Goal: Information Seeking & Learning: Learn about a topic

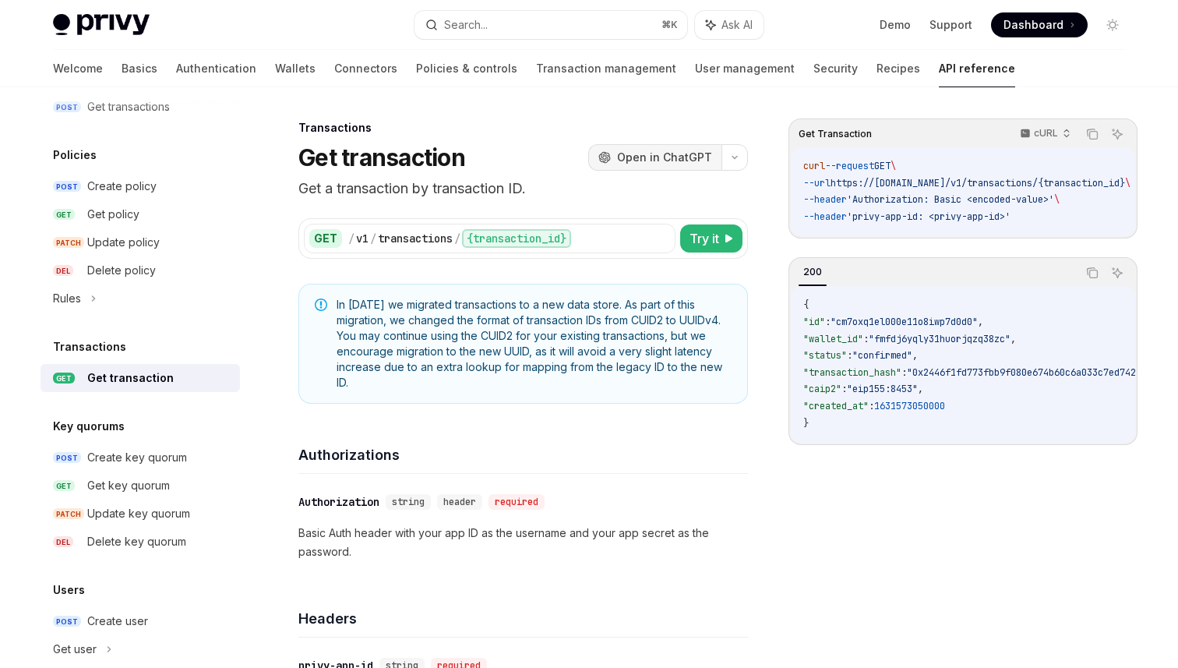
click at [653, 160] on span "Open in ChatGPT" at bounding box center [664, 158] width 95 height 16
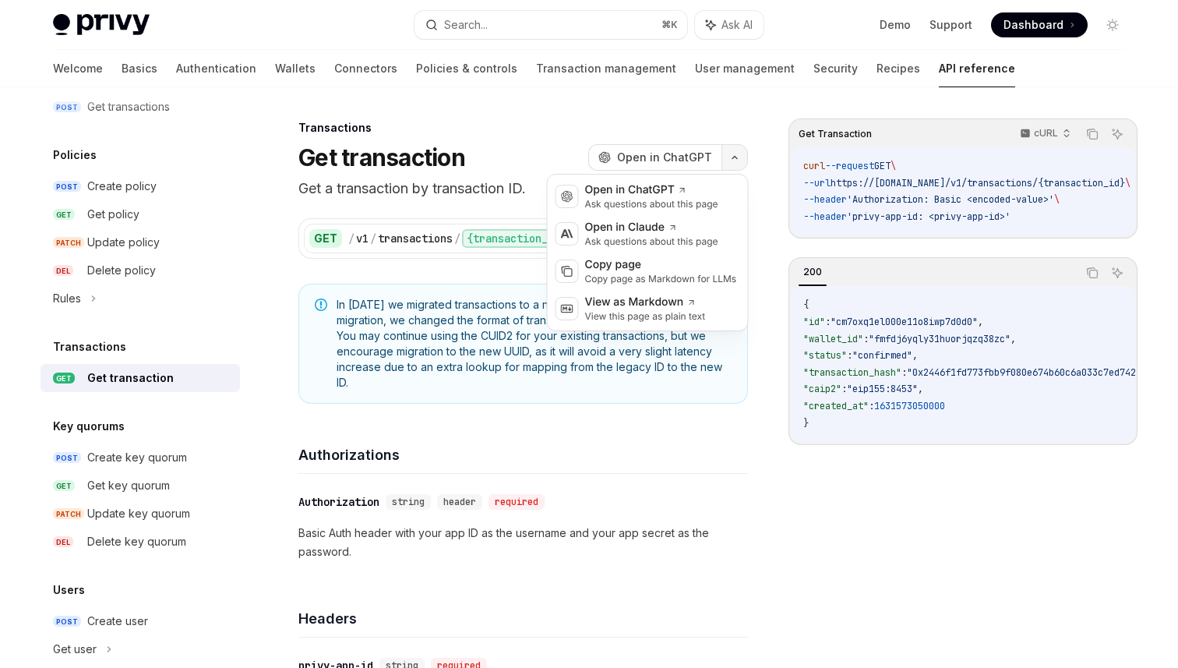
click at [738, 157] on icon "button" at bounding box center [734, 157] width 19 height 6
click at [633, 189] on div "Open in ChatGPT" at bounding box center [651, 190] width 133 height 16
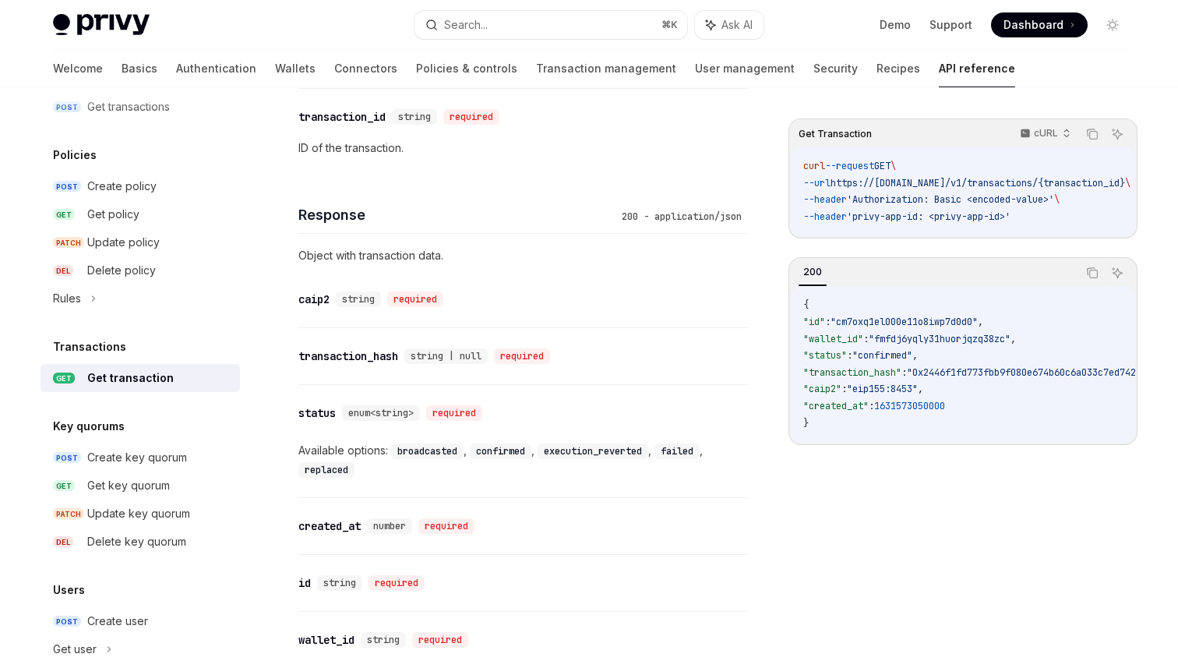
scroll to position [925, 0]
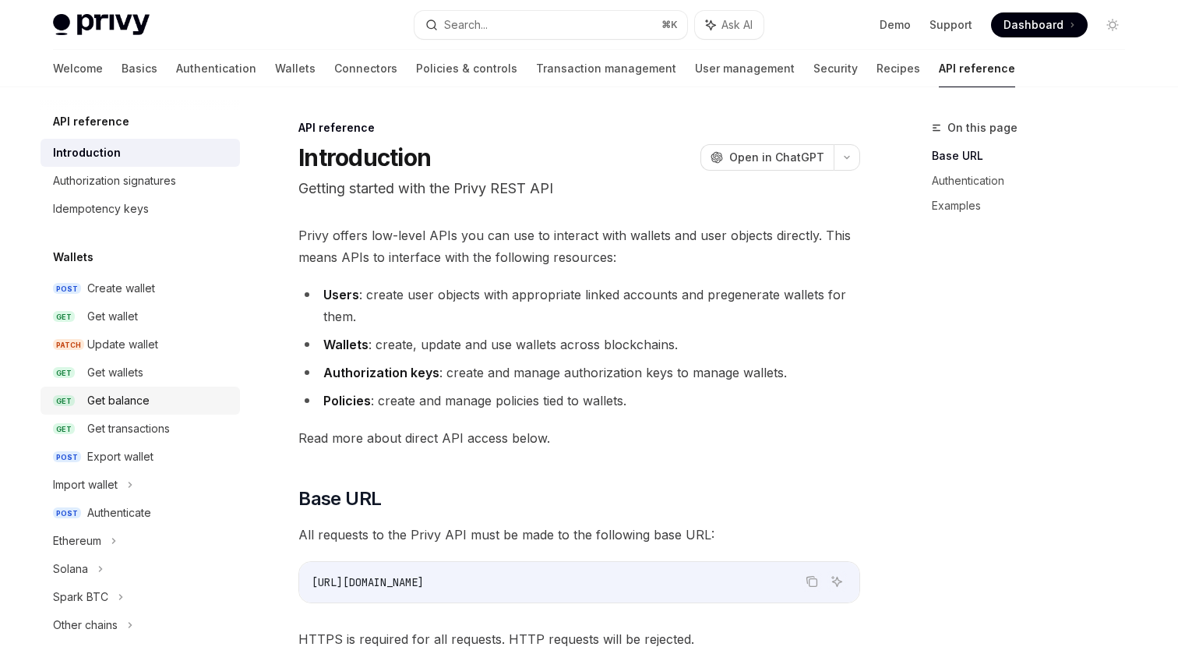
click at [136, 398] on div "Get balance" at bounding box center [118, 400] width 62 height 19
type textarea "*"
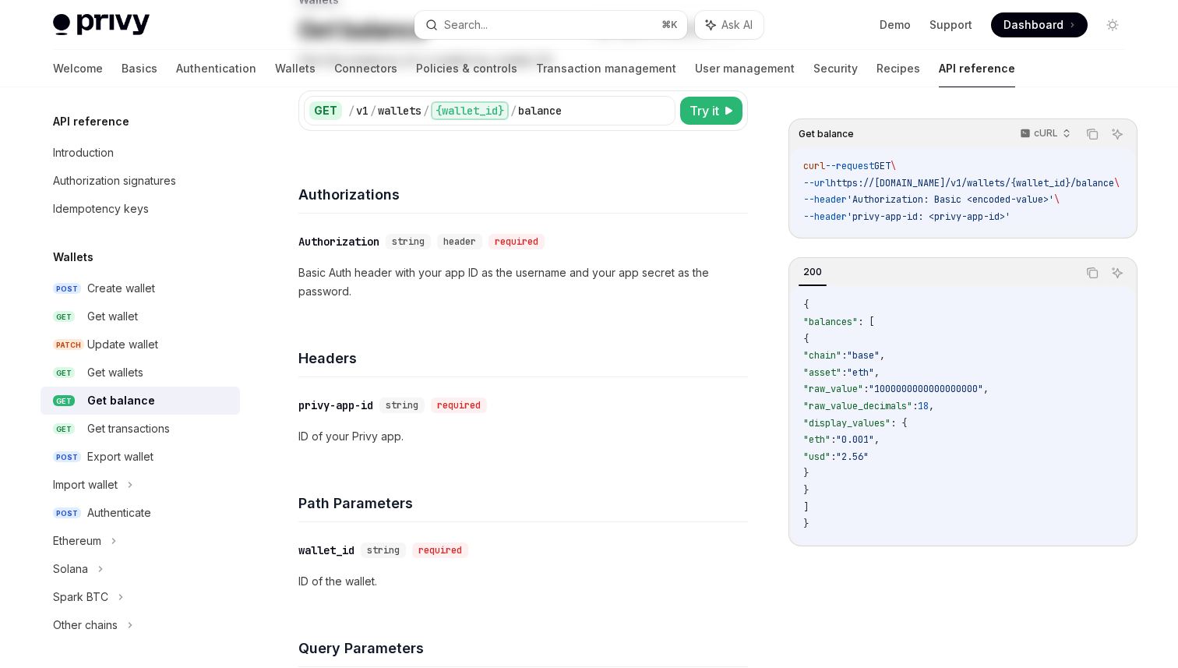
scroll to position [129, 0]
